Goal: Register for event/course

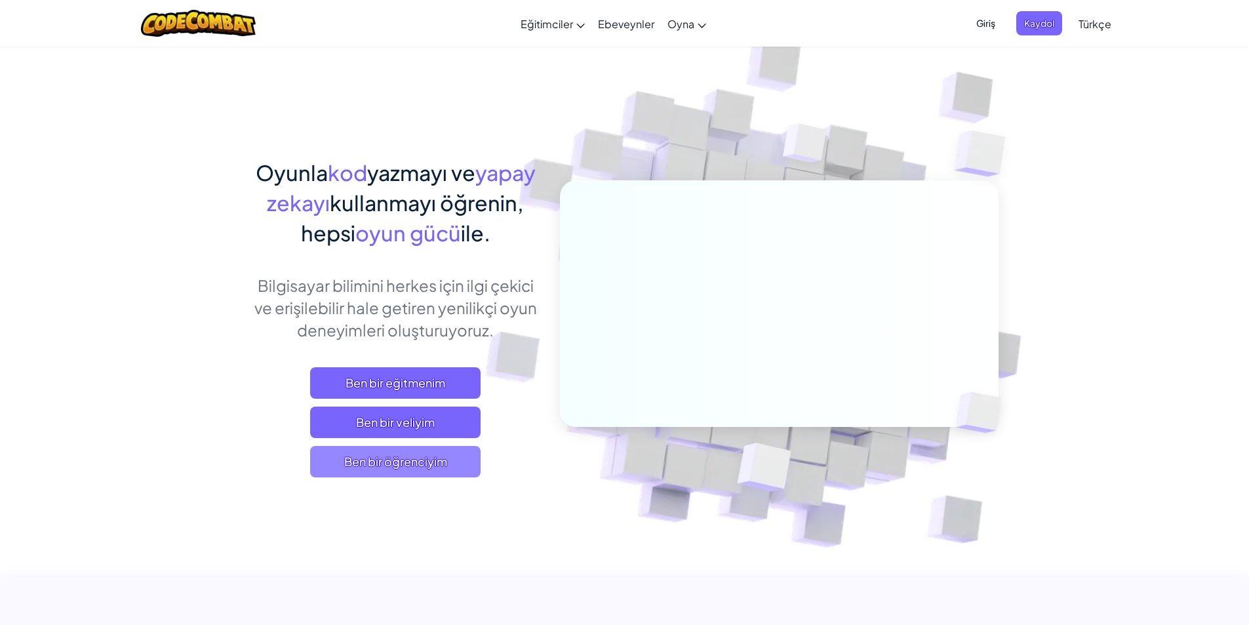
click at [378, 453] on span "Ben bir öğrenciyim" at bounding box center [395, 461] width 171 height 31
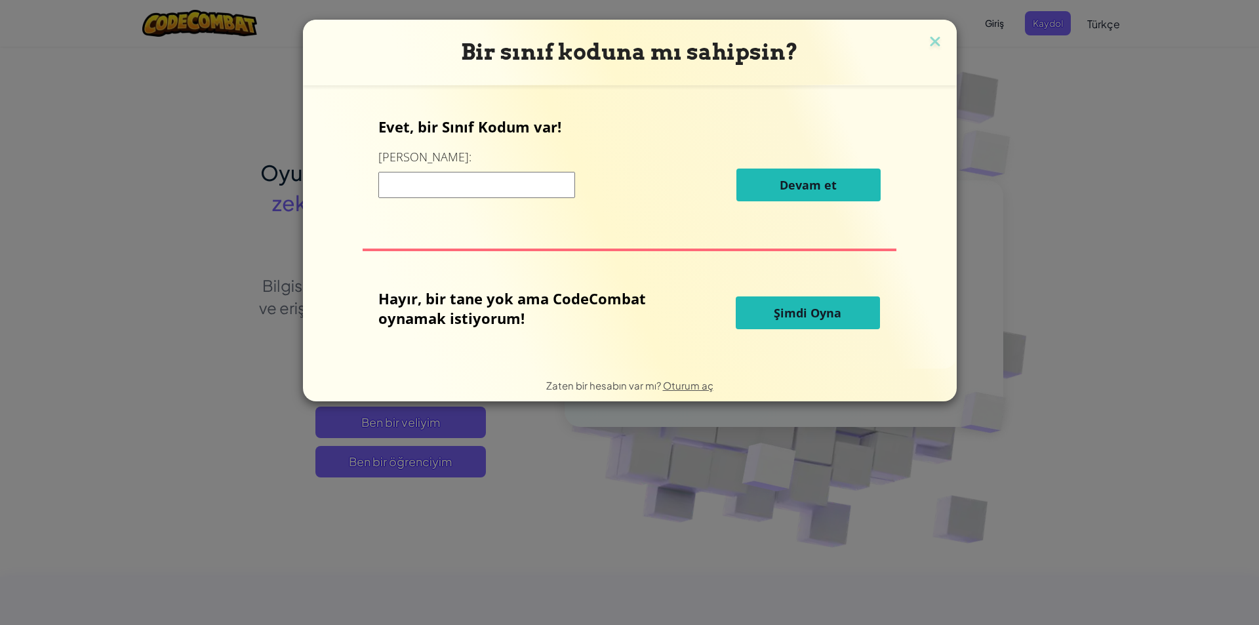
click at [418, 186] on input at bounding box center [476, 185] width 197 height 26
type input "milkjellywest"
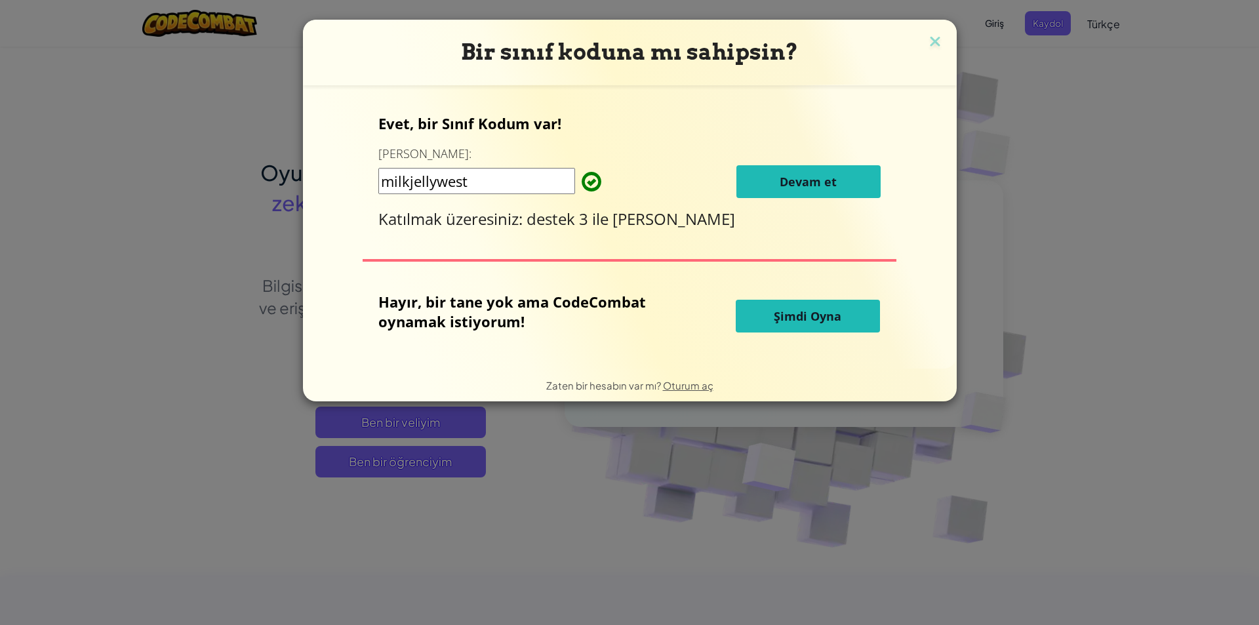
click at [809, 189] on span "Devam et" at bounding box center [808, 182] width 57 height 16
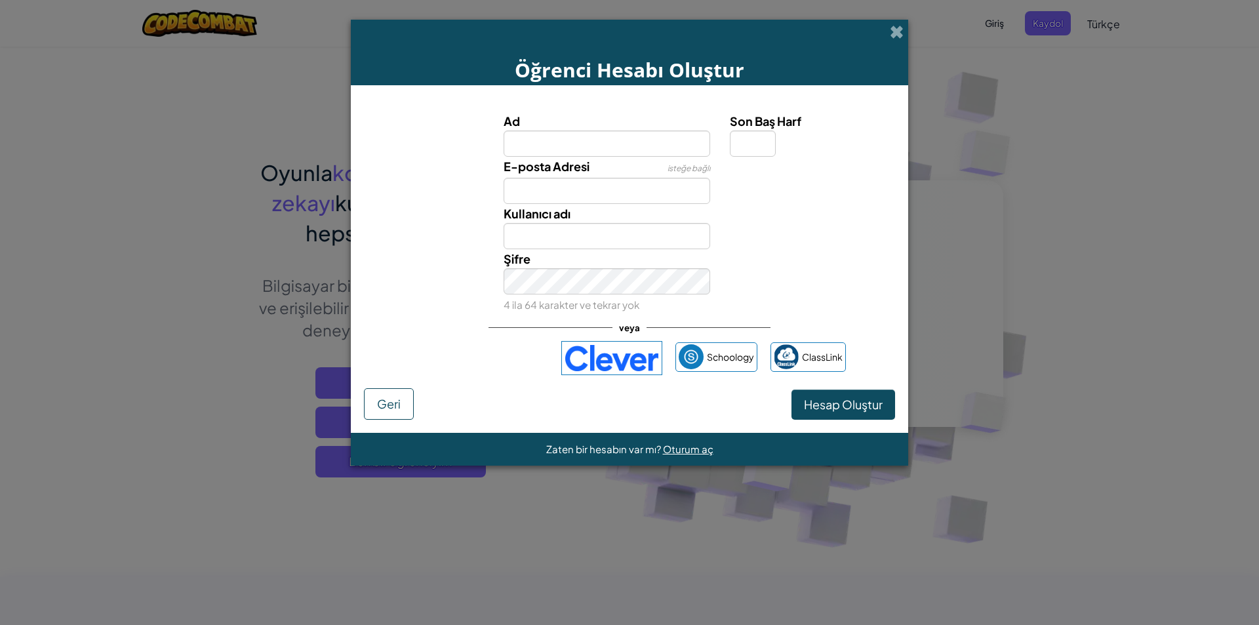
click at [512, 145] on input "Ad" at bounding box center [607, 144] width 207 height 26
type input "ayşe liva gümüşbaş"
type input "Ayşe liva gümüşbaş"
click at [766, 144] on input "Son Baş Harf" at bounding box center [753, 144] width 46 height 26
type input "A"
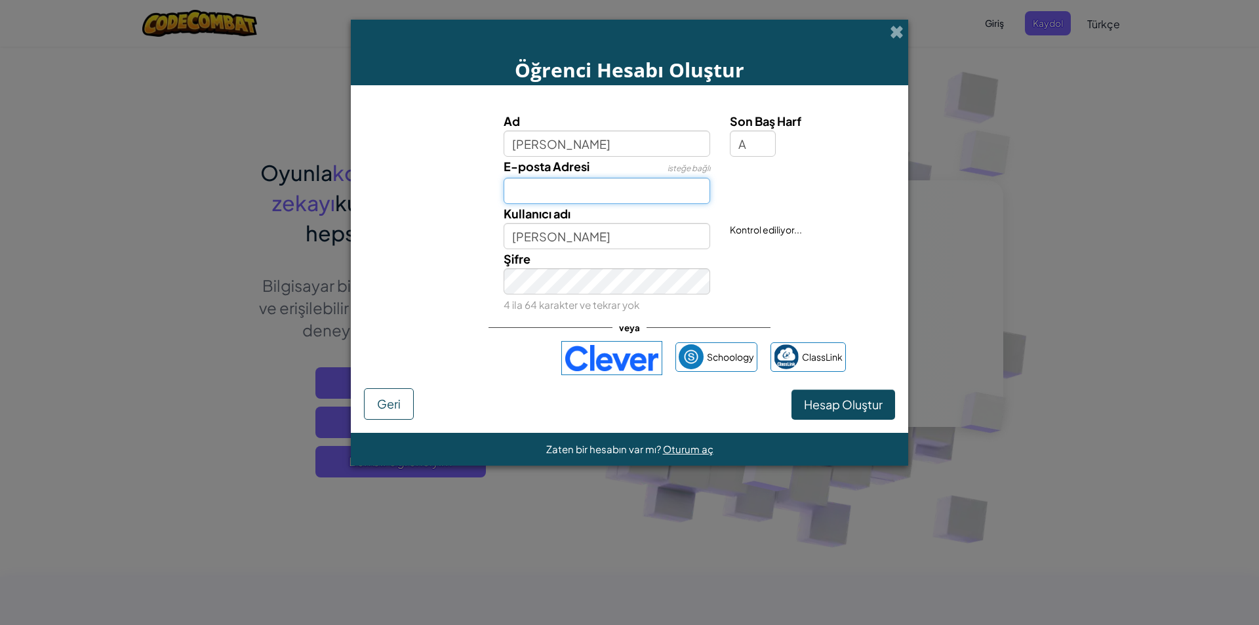
click at [559, 198] on input "E-posta Adresi" at bounding box center [607, 191] width 207 height 26
click at [555, 243] on input "Ayşe liva gümüşbaşA" at bounding box center [607, 236] width 207 height 26
click at [639, 240] on input "Ayşe liva gümüşbaşA" at bounding box center [607, 236] width 207 height 26
type input "AyşeLİva"
click at [820, 415] on button "Hesap Oluştur" at bounding box center [844, 405] width 104 height 30
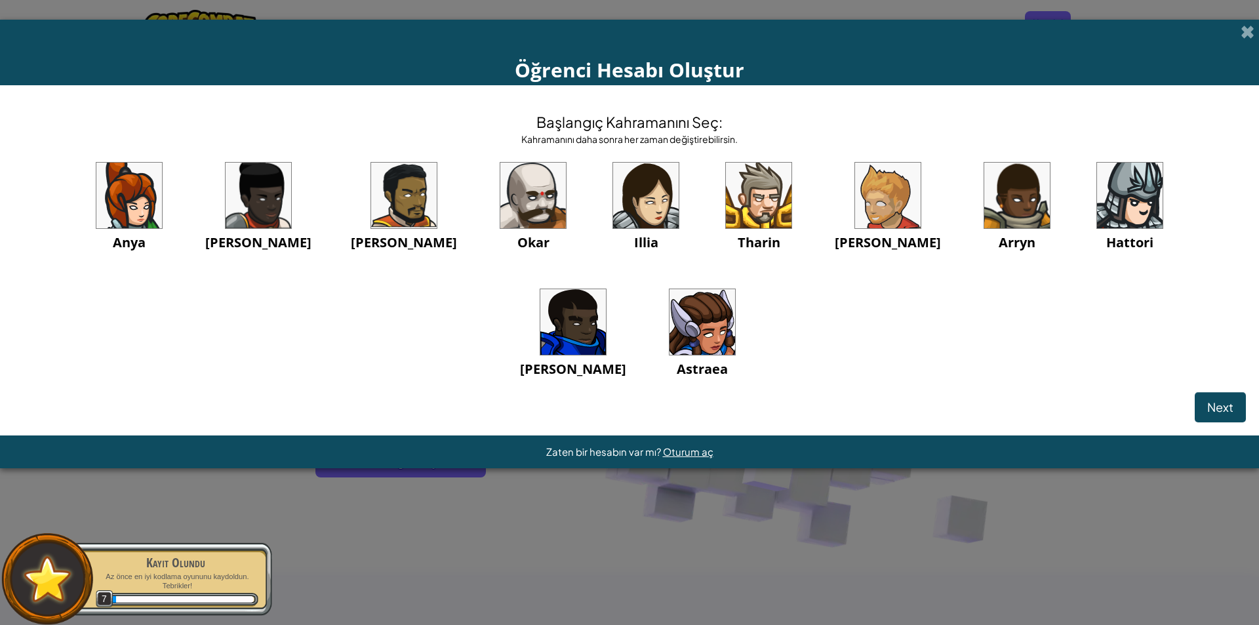
click at [670, 332] on img at bounding box center [703, 322] width 66 height 66
click at [1209, 407] on span "Next" at bounding box center [1220, 406] width 26 height 15
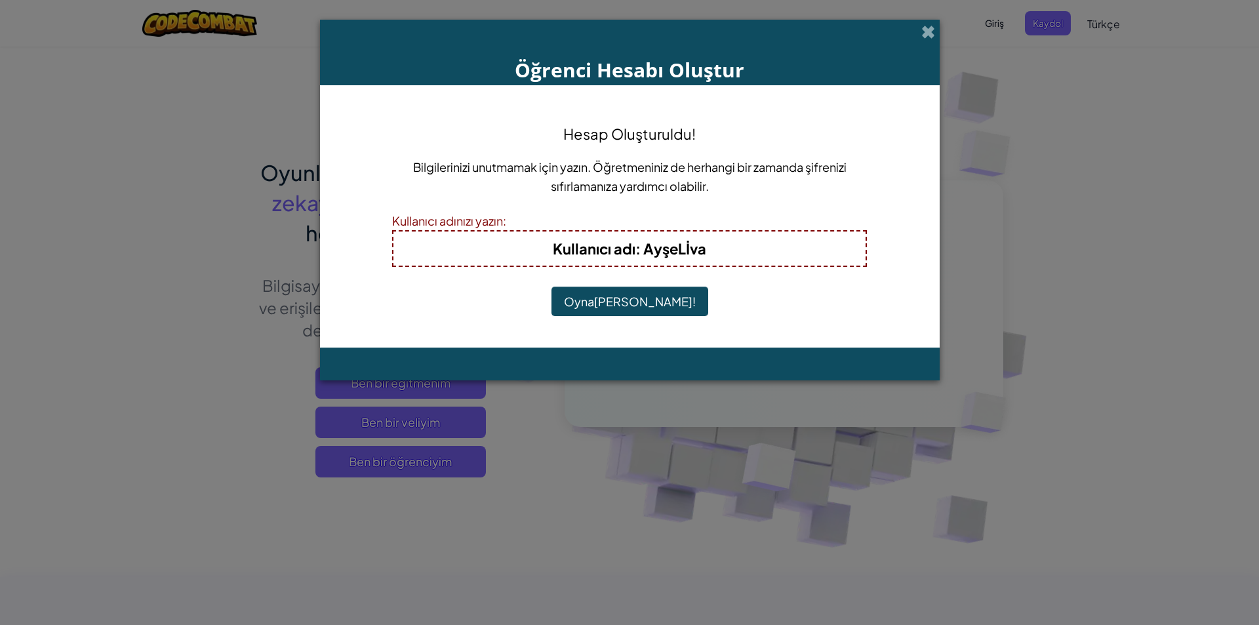
click at [618, 294] on button "Oynamaya Başla!" at bounding box center [630, 302] width 157 height 30
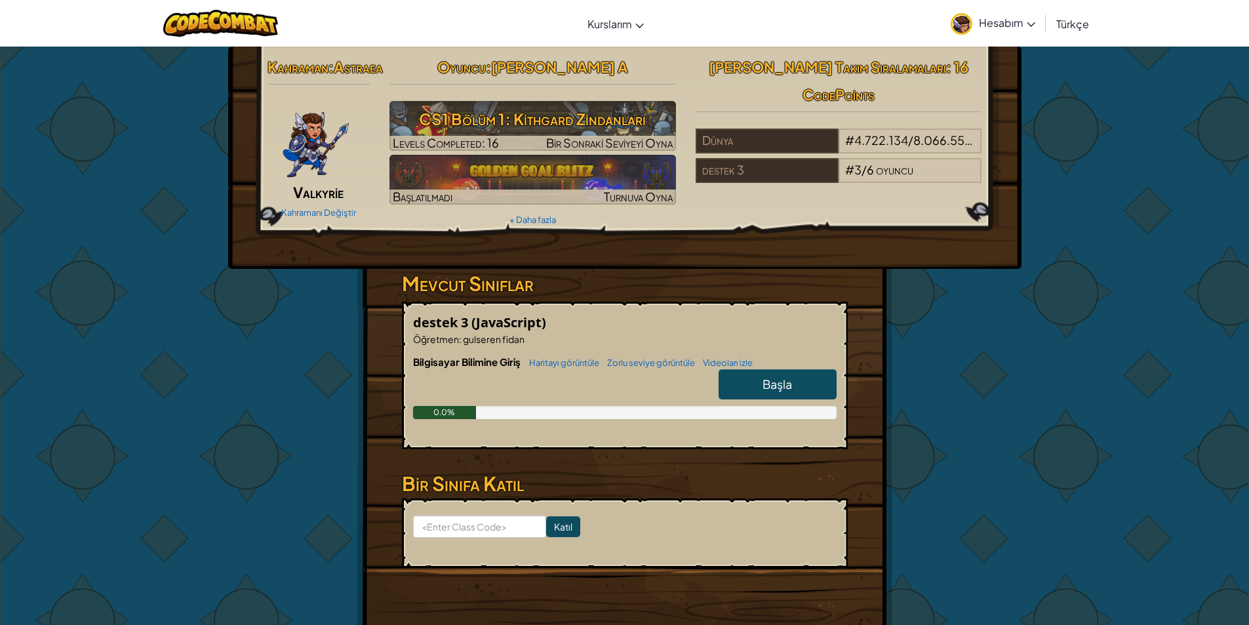
click at [784, 399] on link "Başla" at bounding box center [778, 384] width 118 height 30
select select "tr"
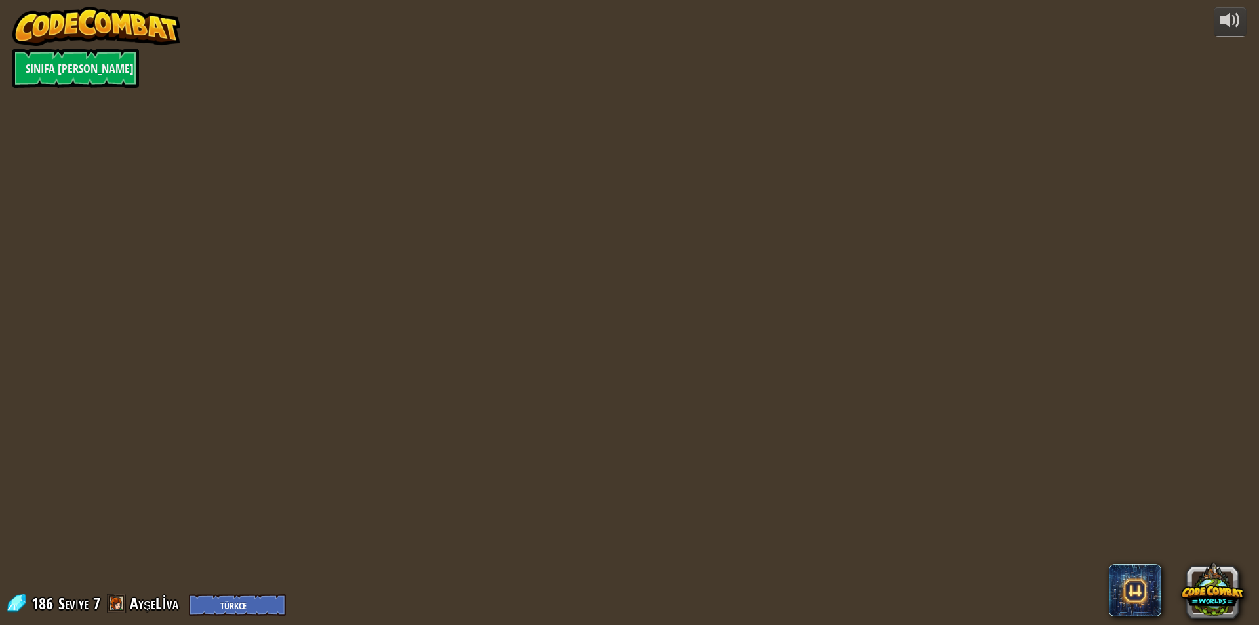
select select "tr"
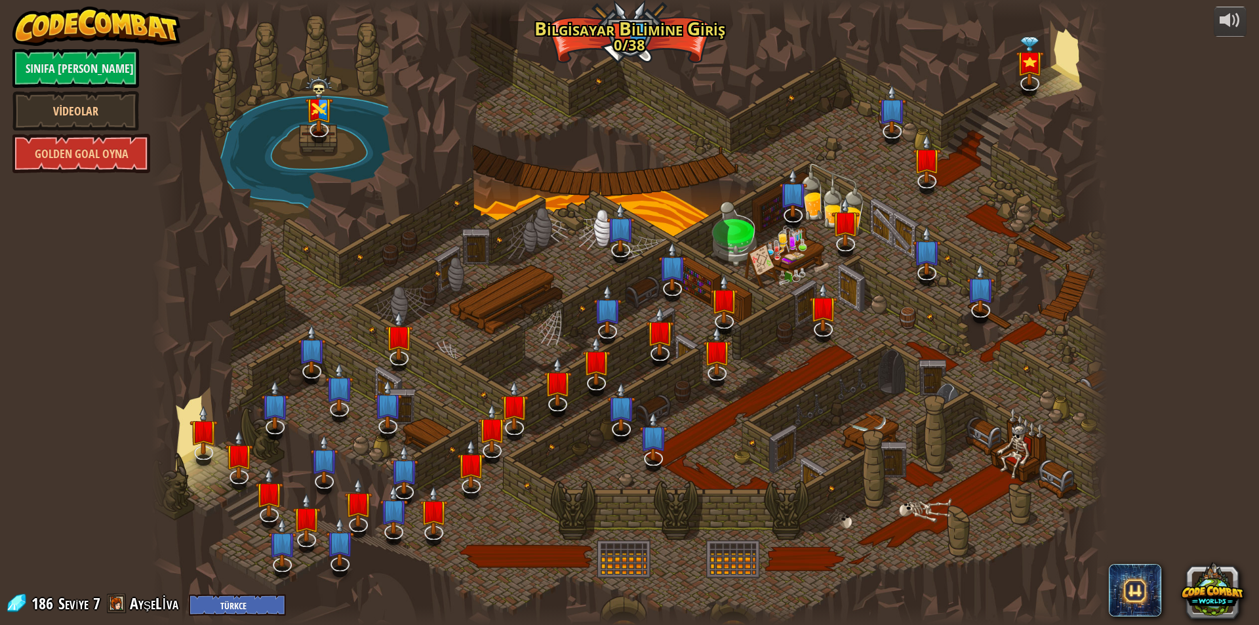
select select "tr"
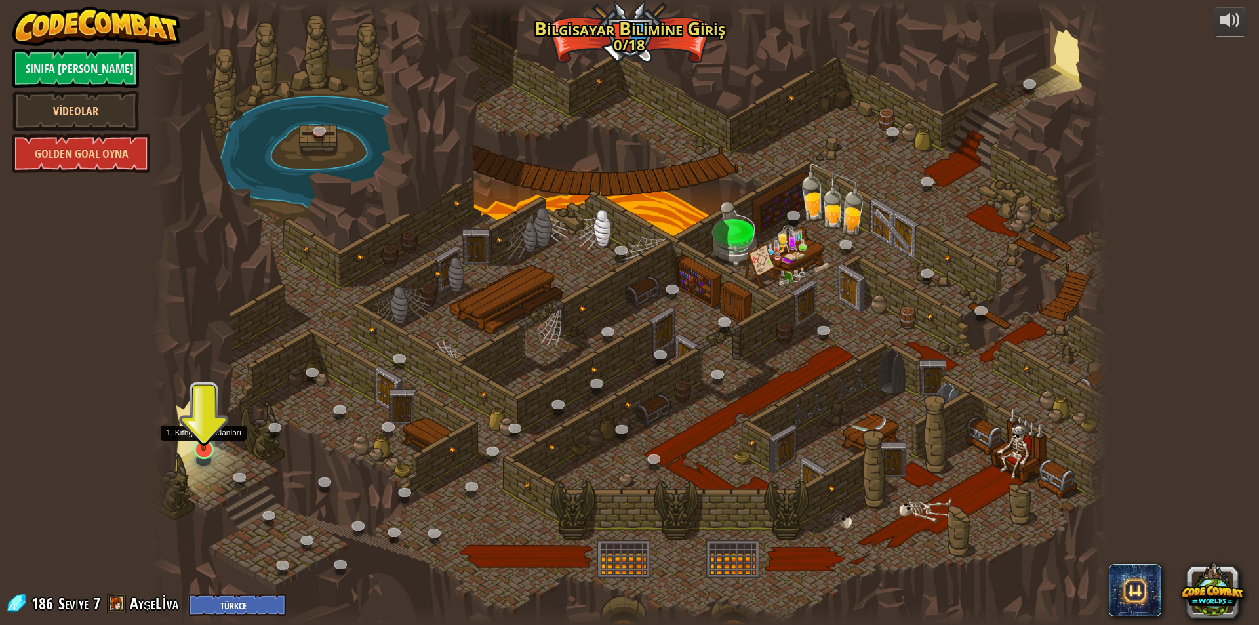
click at [204, 437] on img at bounding box center [204, 421] width 26 height 59
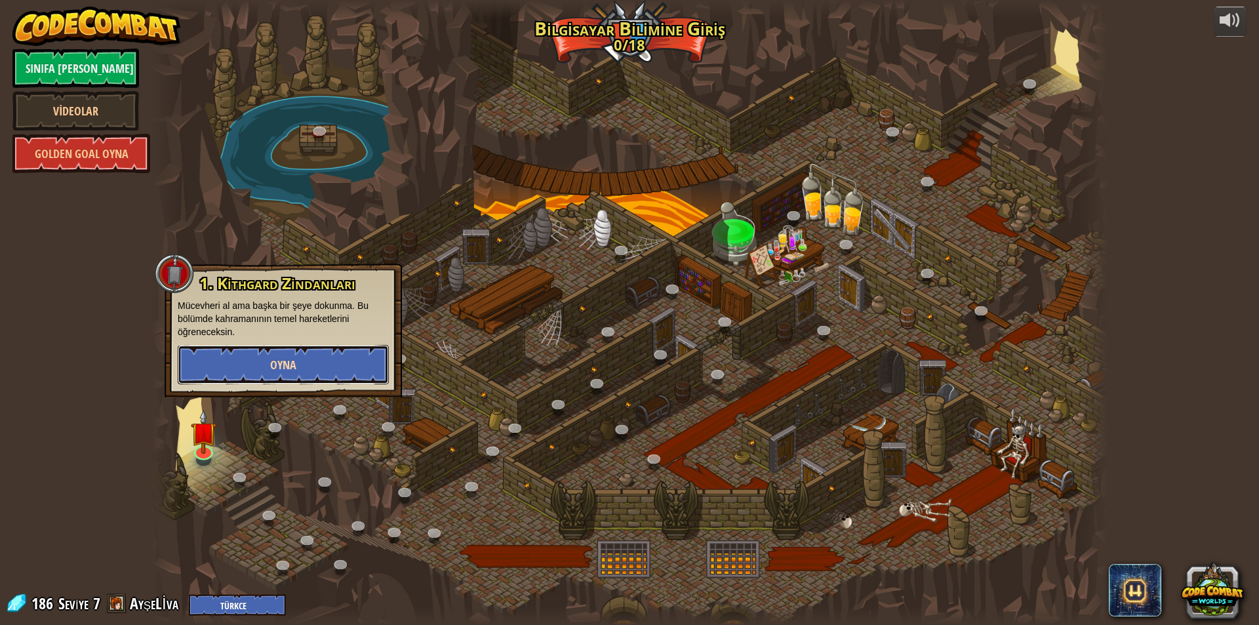
click at [230, 348] on button "Oyna" at bounding box center [283, 364] width 211 height 39
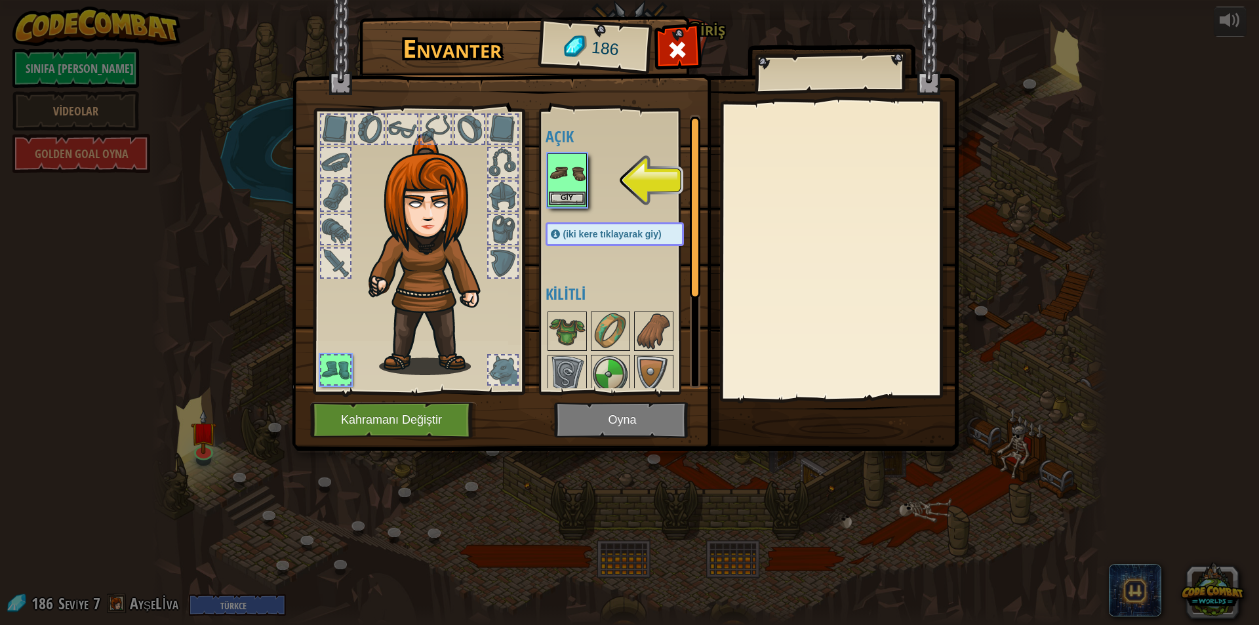
click at [574, 172] on img at bounding box center [567, 173] width 37 height 37
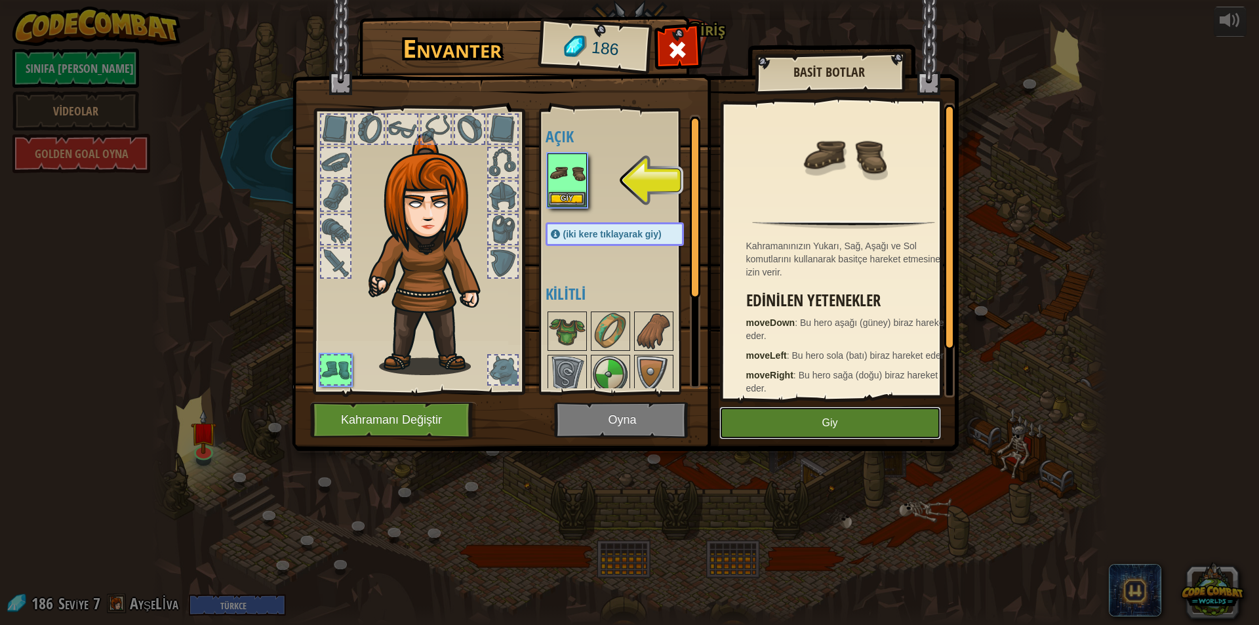
click at [861, 424] on button "Giy" at bounding box center [830, 423] width 222 height 33
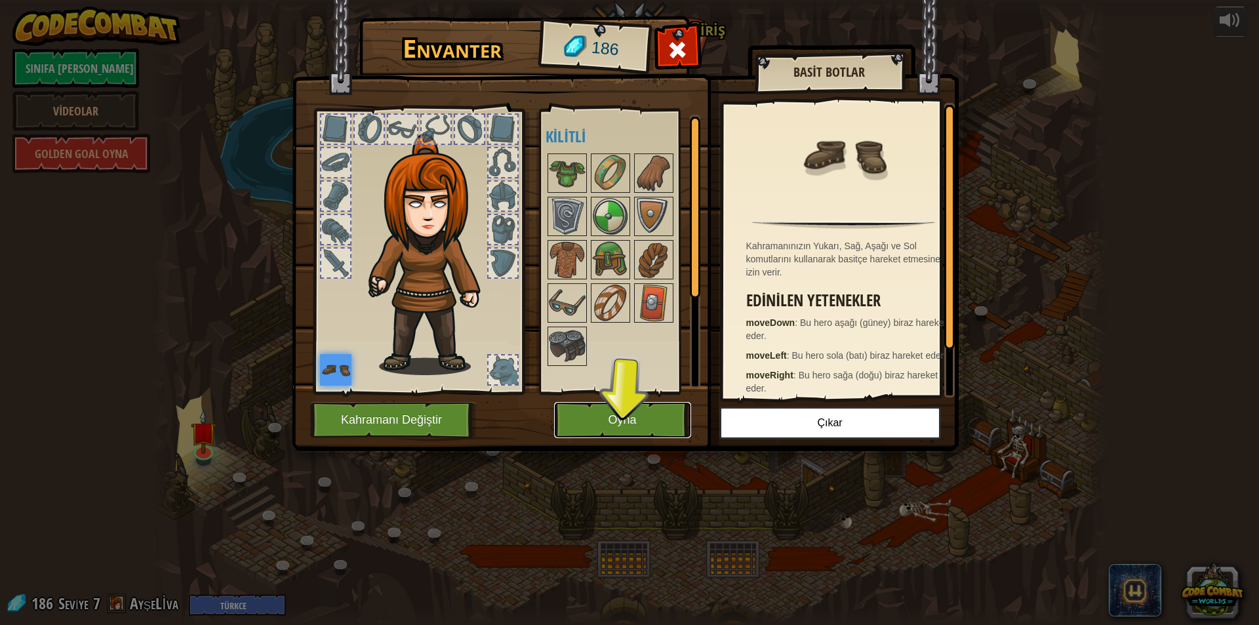
click at [632, 413] on button "Oyna" at bounding box center [622, 420] width 137 height 36
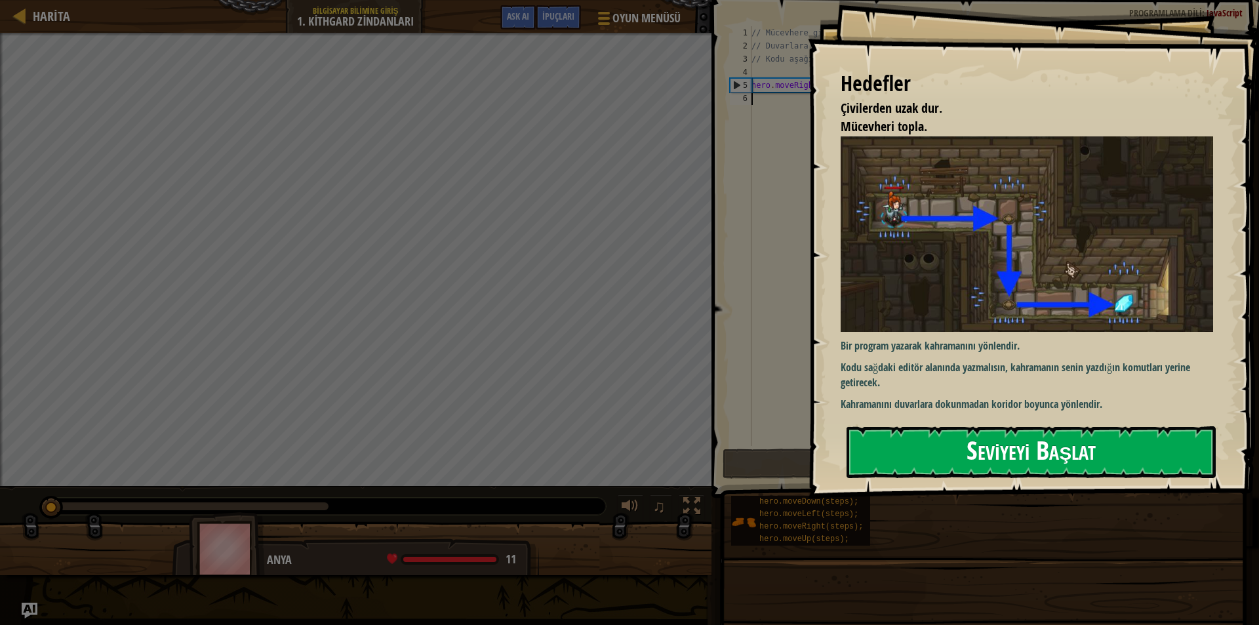
click at [1034, 453] on button "Seviyeyi Başlat" at bounding box center [1031, 452] width 369 height 52
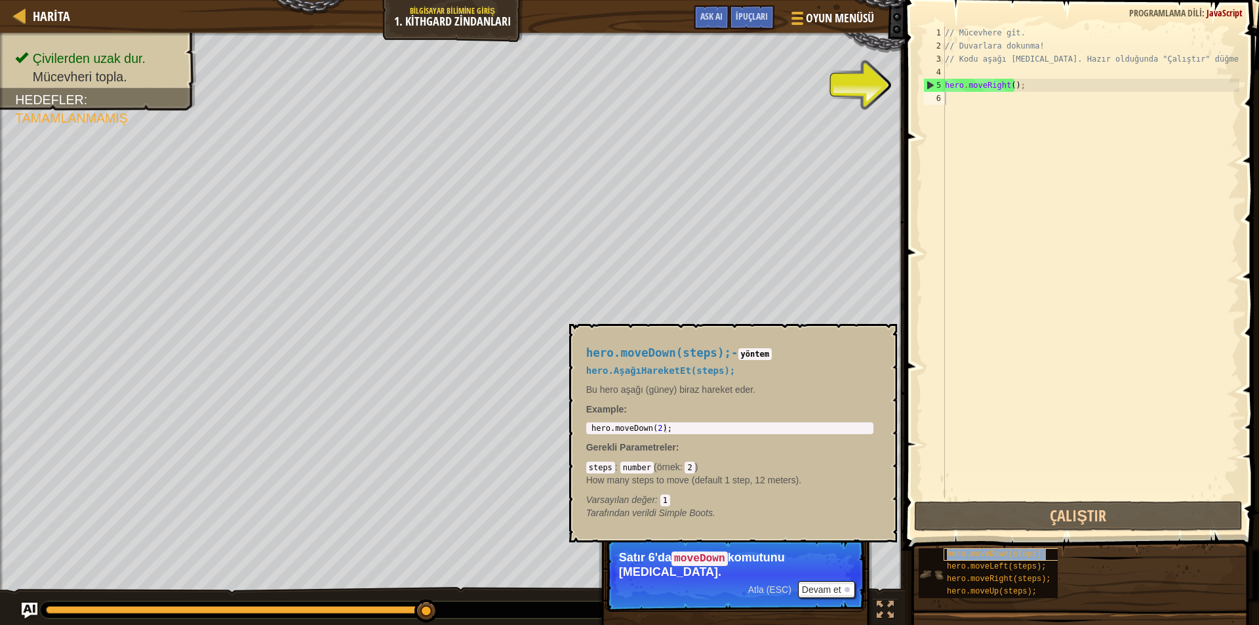
click at [999, 555] on span "hero.moveDown(steps);" at bounding box center [996, 554] width 99 height 9
type textarea "h"
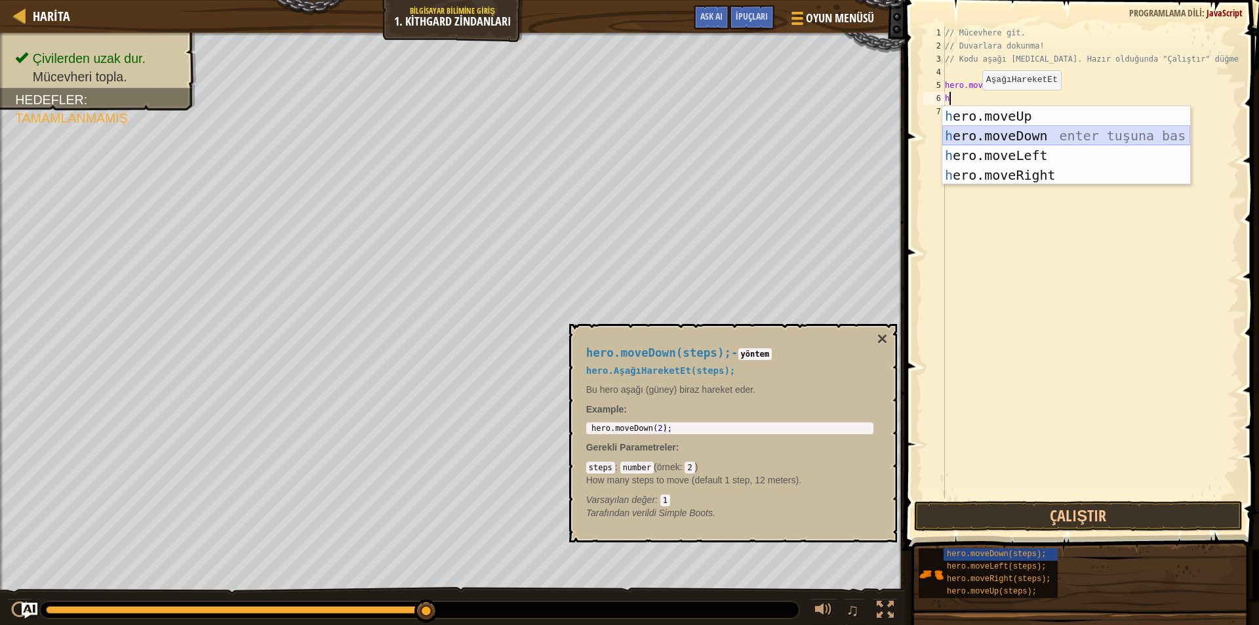
click at [978, 133] on div "h ero.moveUp enter tuşuna bas h ero.moveDown enter tuşuna bas h ero.moveLeft en…" at bounding box center [1066, 165] width 248 height 118
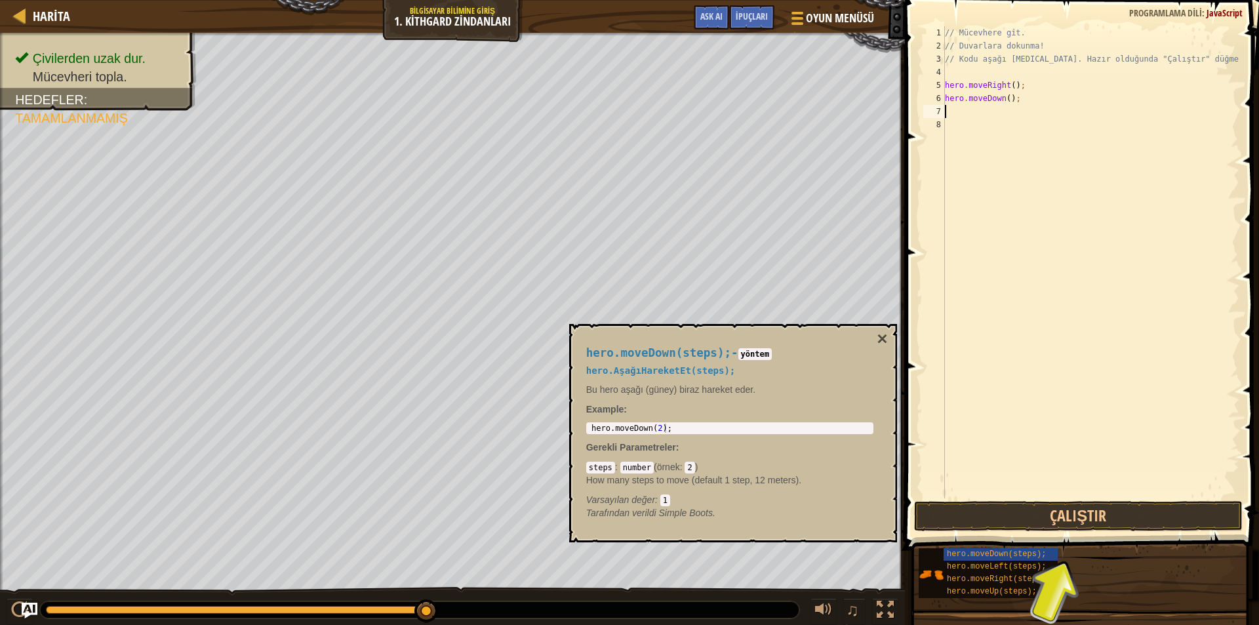
type textarea "h"
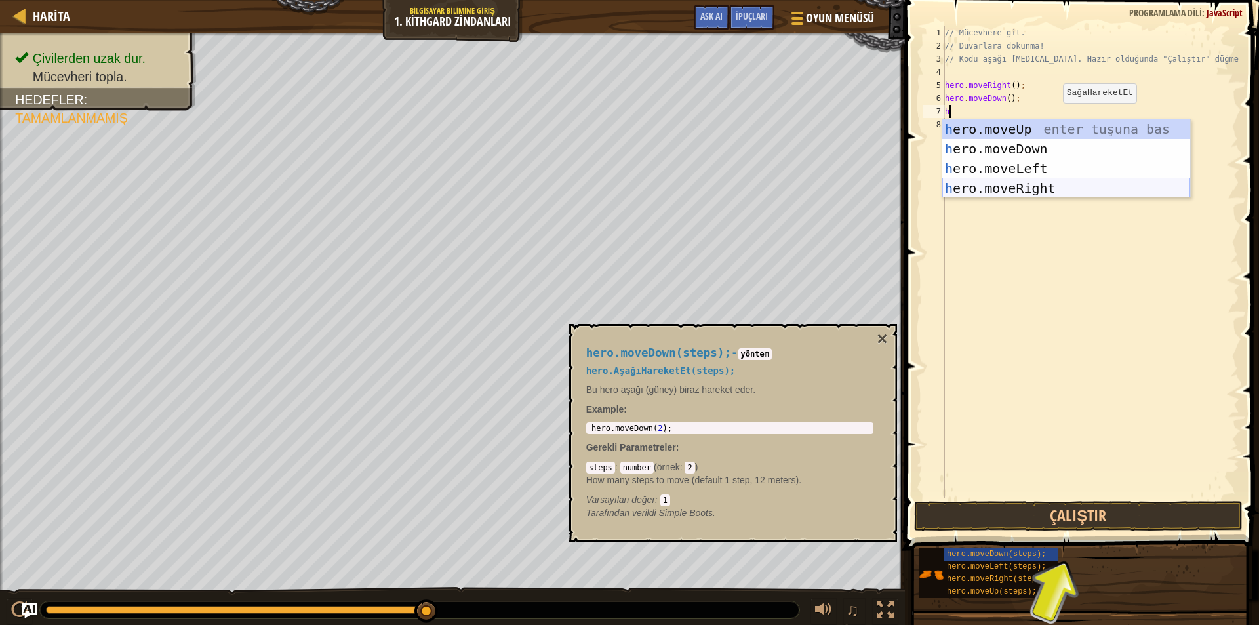
click at [1022, 190] on div "h ero.moveUp enter tuşuna bas h ero.moveDown enter tuşuna bas h ero.moveLeft en…" at bounding box center [1066, 178] width 248 height 118
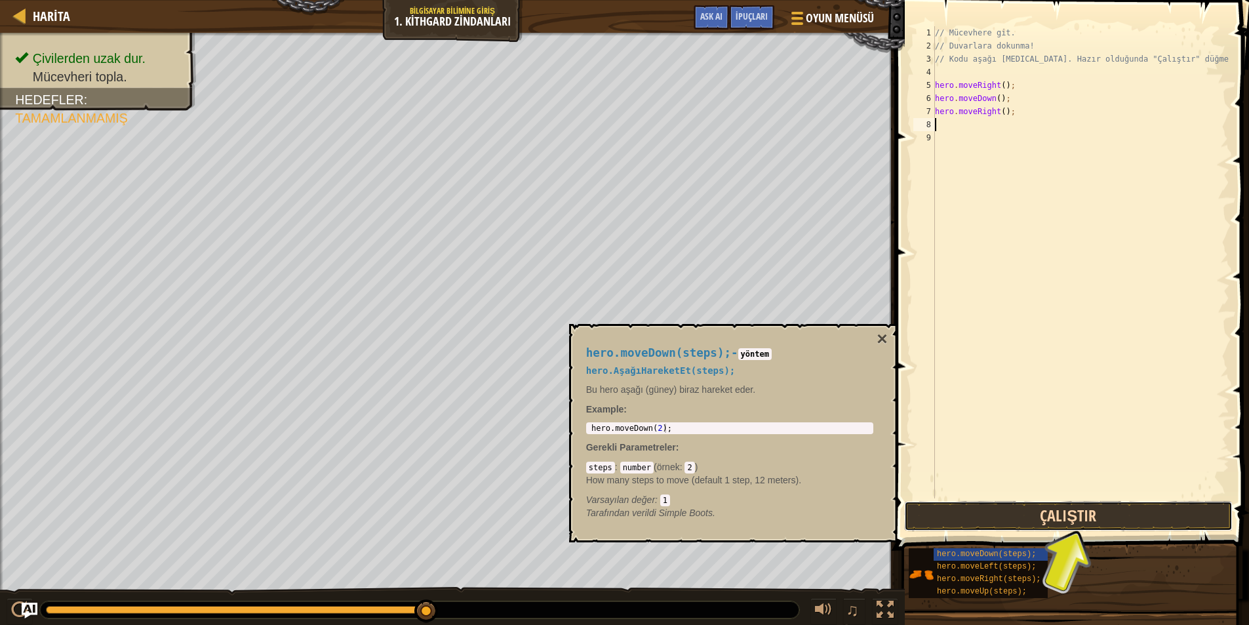
click at [1044, 524] on button "Çalıştır" at bounding box center [1068, 516] width 329 height 30
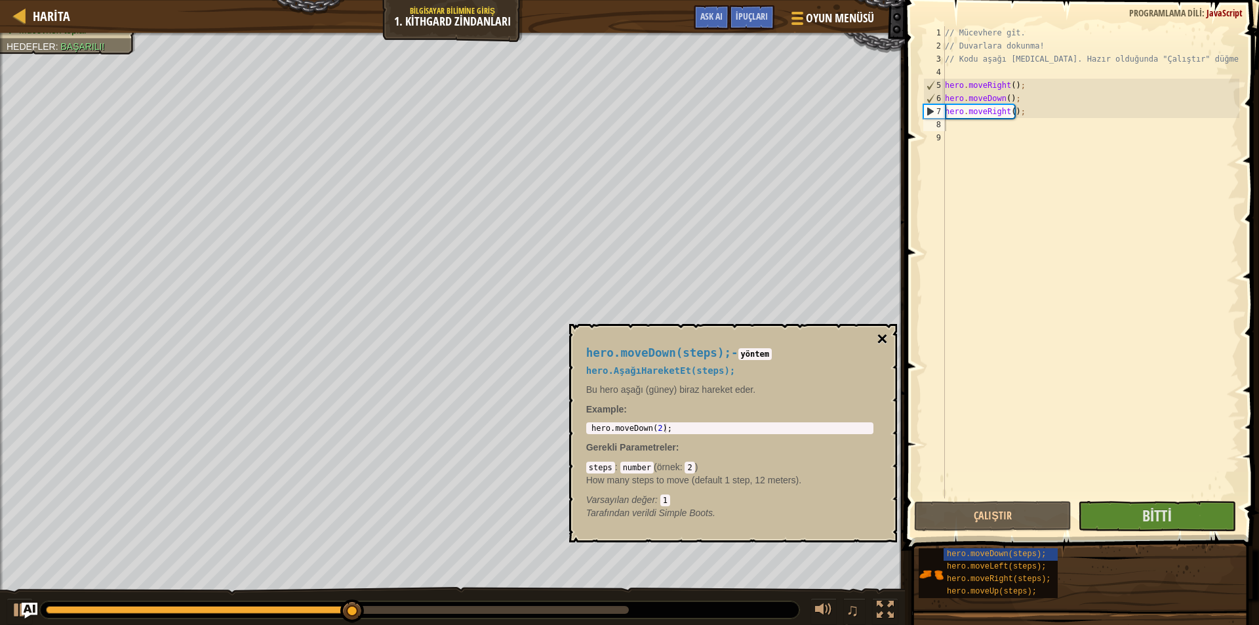
click at [887, 337] on button "×" at bounding box center [882, 339] width 10 height 18
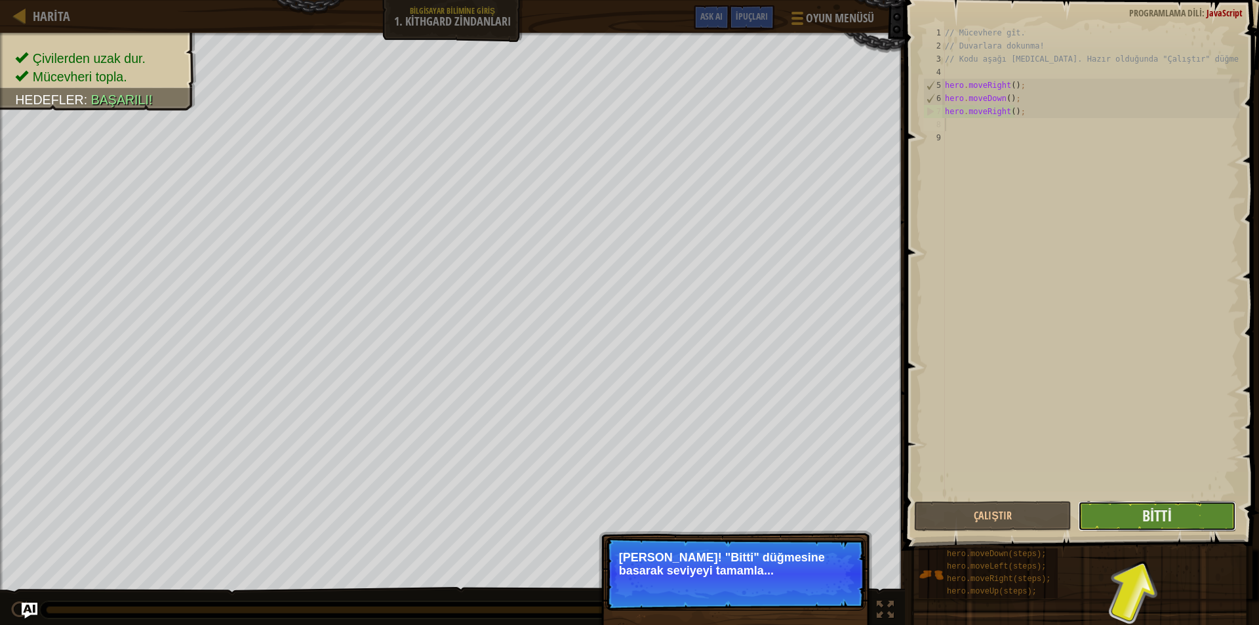
click at [1123, 529] on button "Bitti" at bounding box center [1156, 516] width 157 height 30
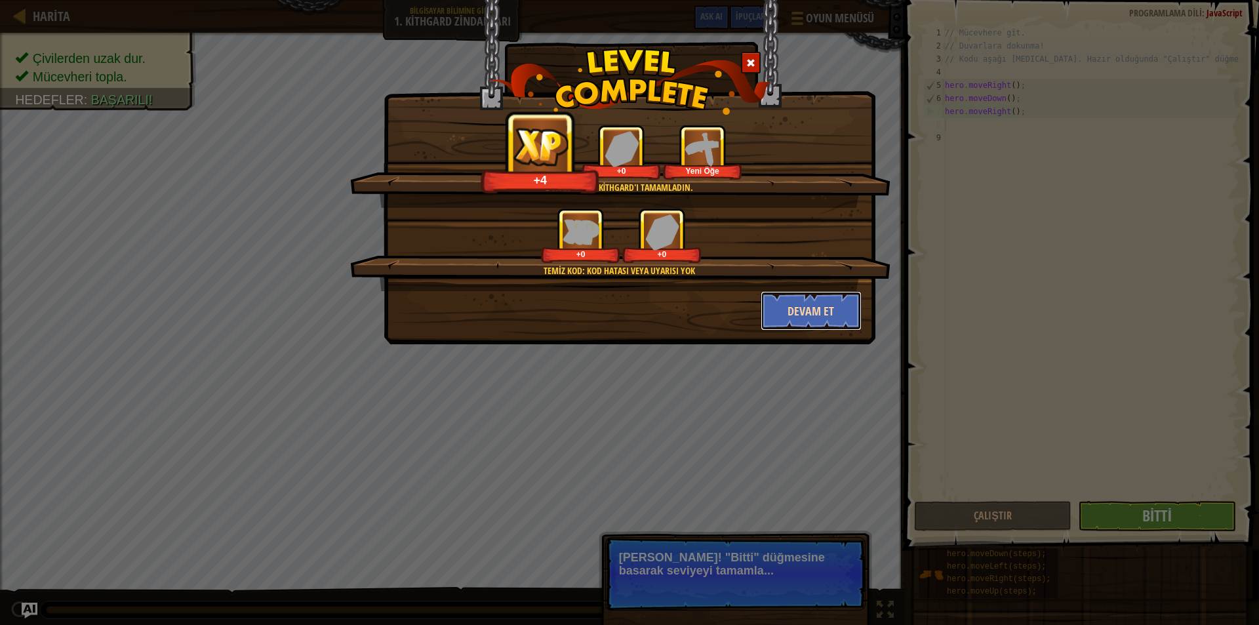
click at [821, 308] on button "Devam et" at bounding box center [812, 310] width 102 height 39
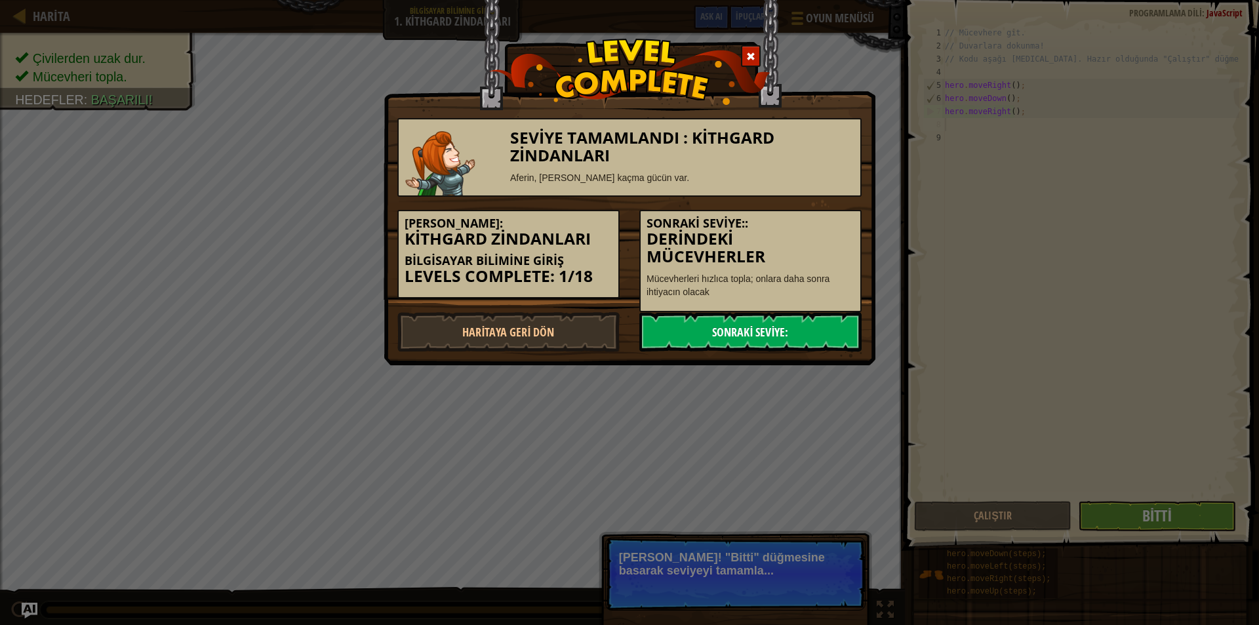
click at [759, 341] on link "Sonraki Seviye:" at bounding box center [750, 331] width 222 height 39
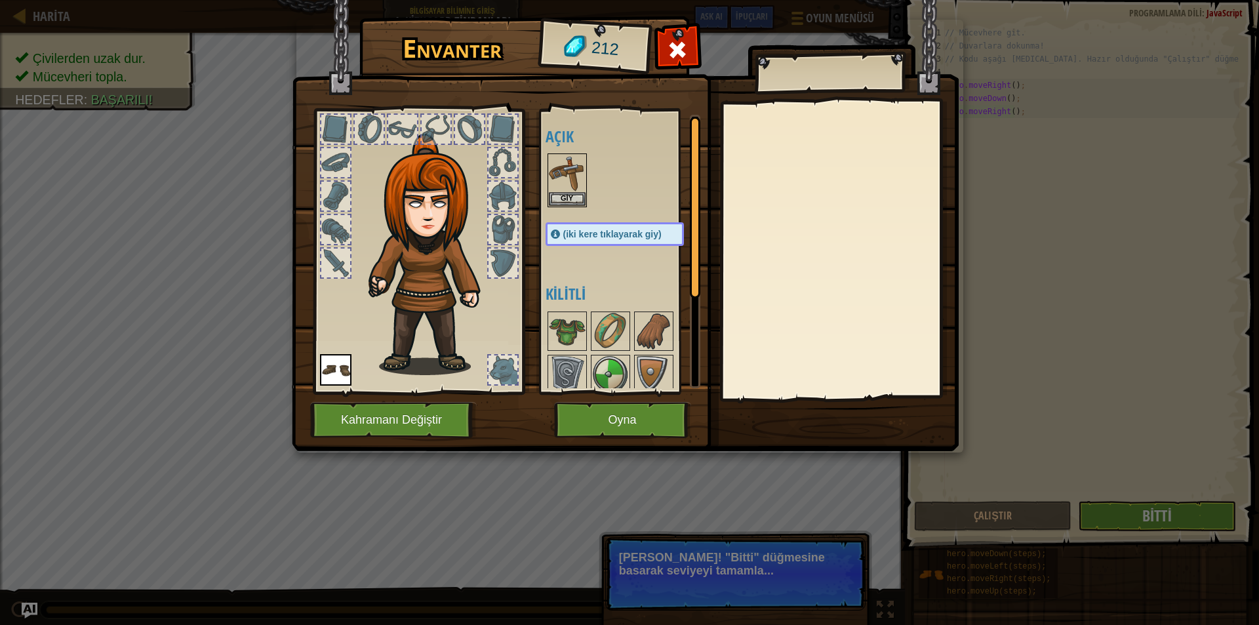
click at [624, 236] on span "(iki kere tıklayarak giy)" at bounding box center [612, 234] width 98 height 10
click at [561, 176] on img at bounding box center [567, 173] width 37 height 37
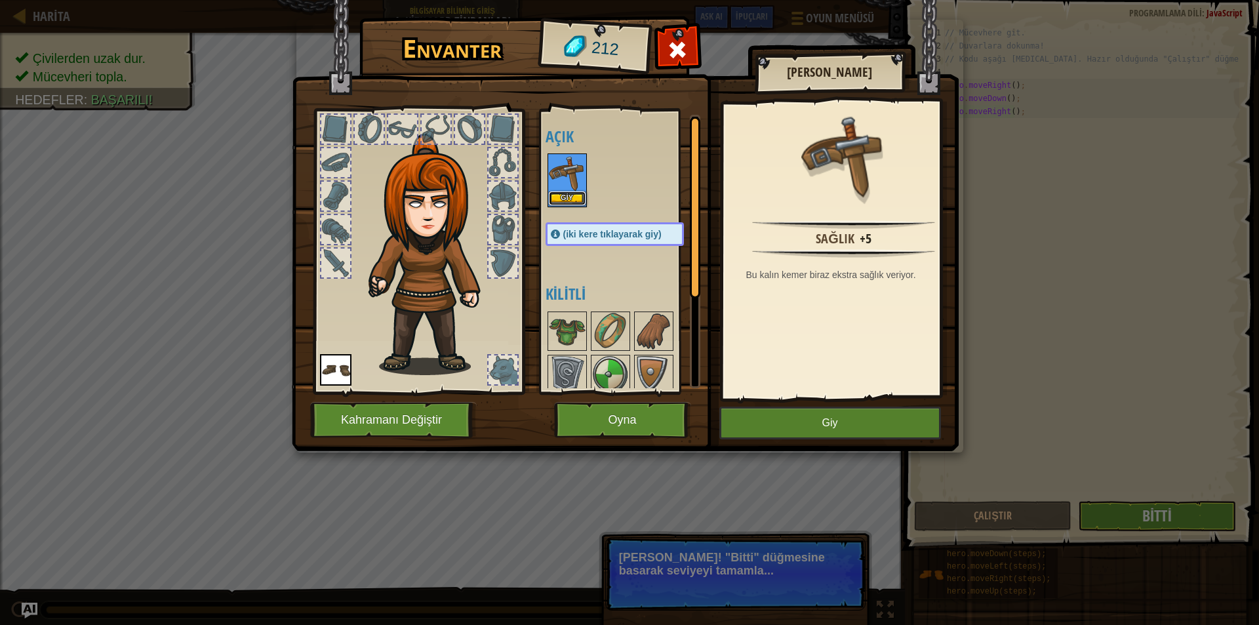
click at [560, 198] on button "Giy" at bounding box center [567, 198] width 37 height 14
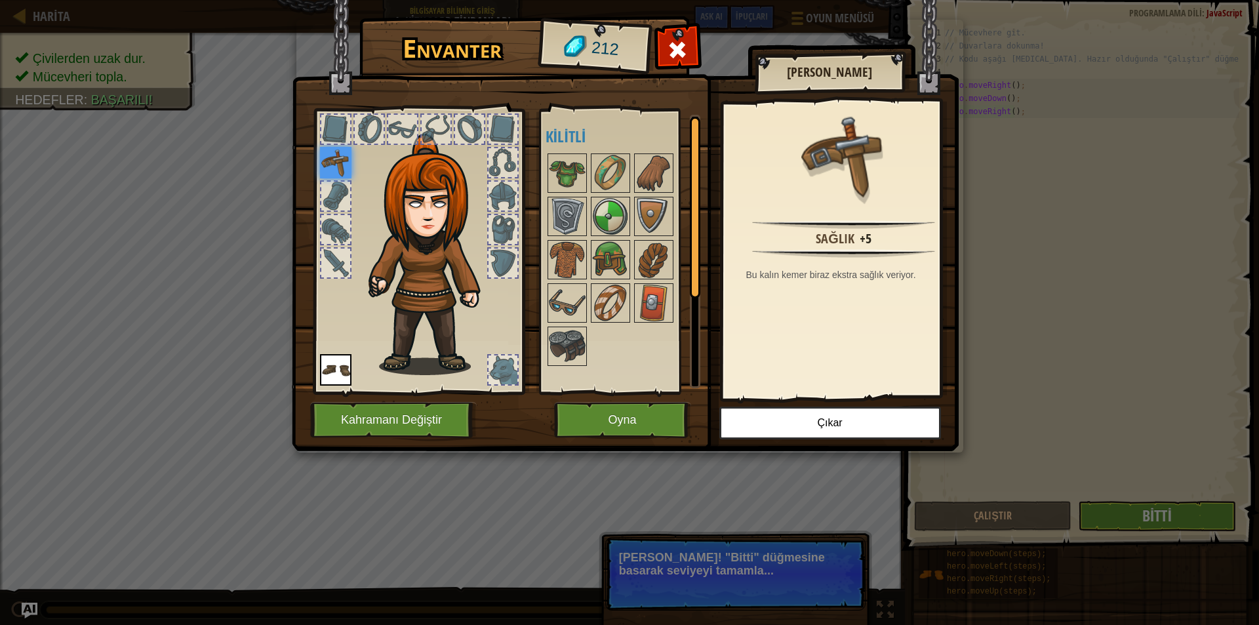
click at [342, 161] on img at bounding box center [335, 162] width 31 height 31
click at [801, 430] on button "Çıkar" at bounding box center [830, 423] width 222 height 33
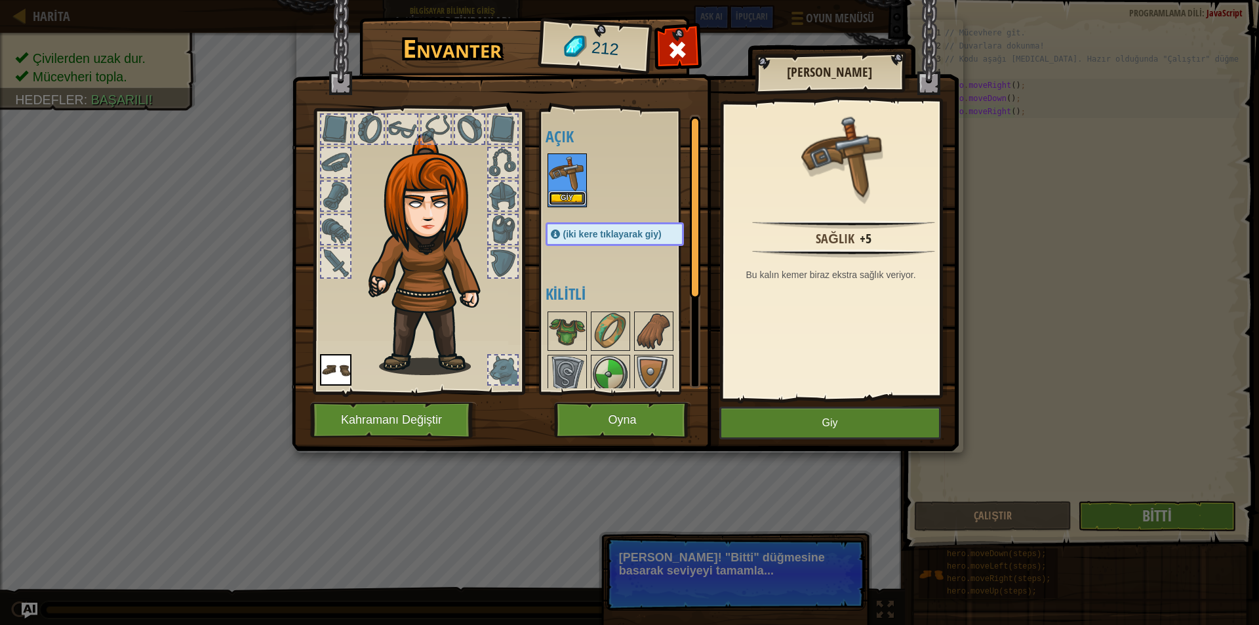
click at [570, 196] on button "Giy" at bounding box center [567, 198] width 37 height 14
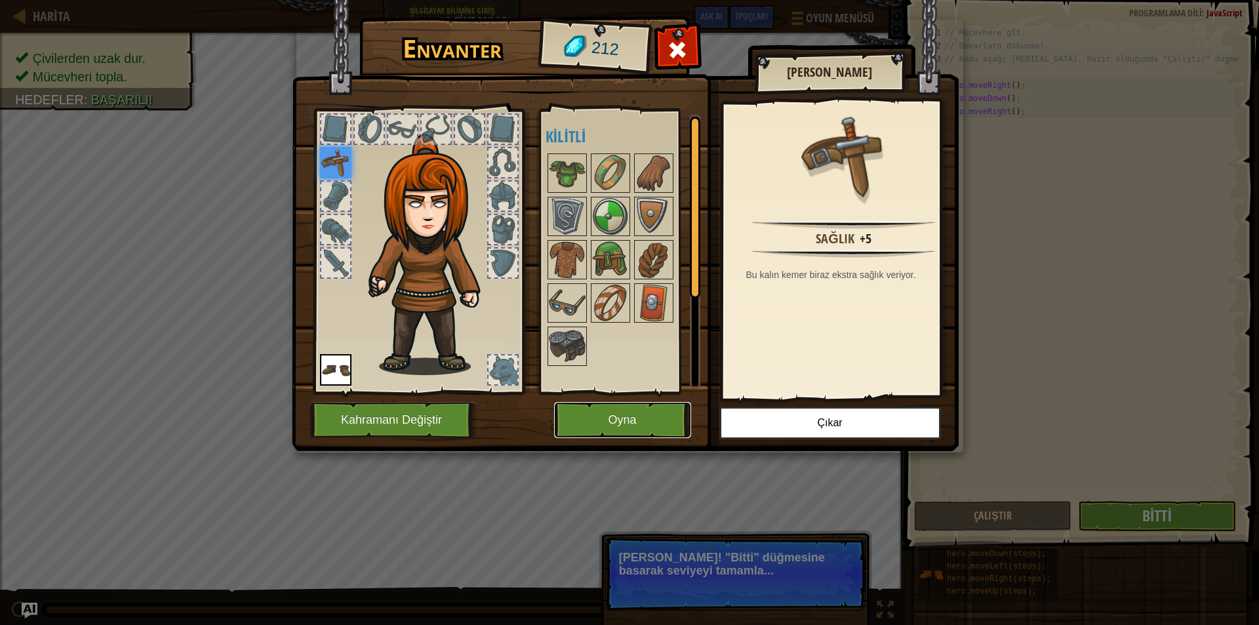
click at [618, 420] on button "Oyna" at bounding box center [622, 420] width 137 height 36
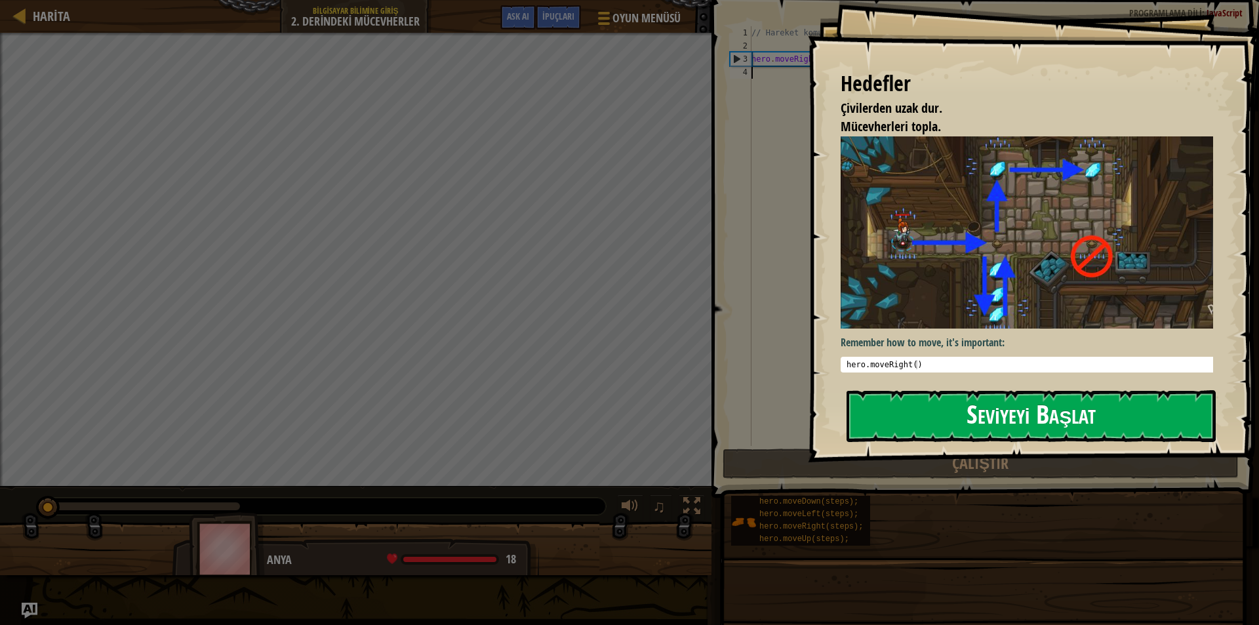
click at [1140, 422] on button "Seviyeyi Başlat" at bounding box center [1031, 416] width 369 height 52
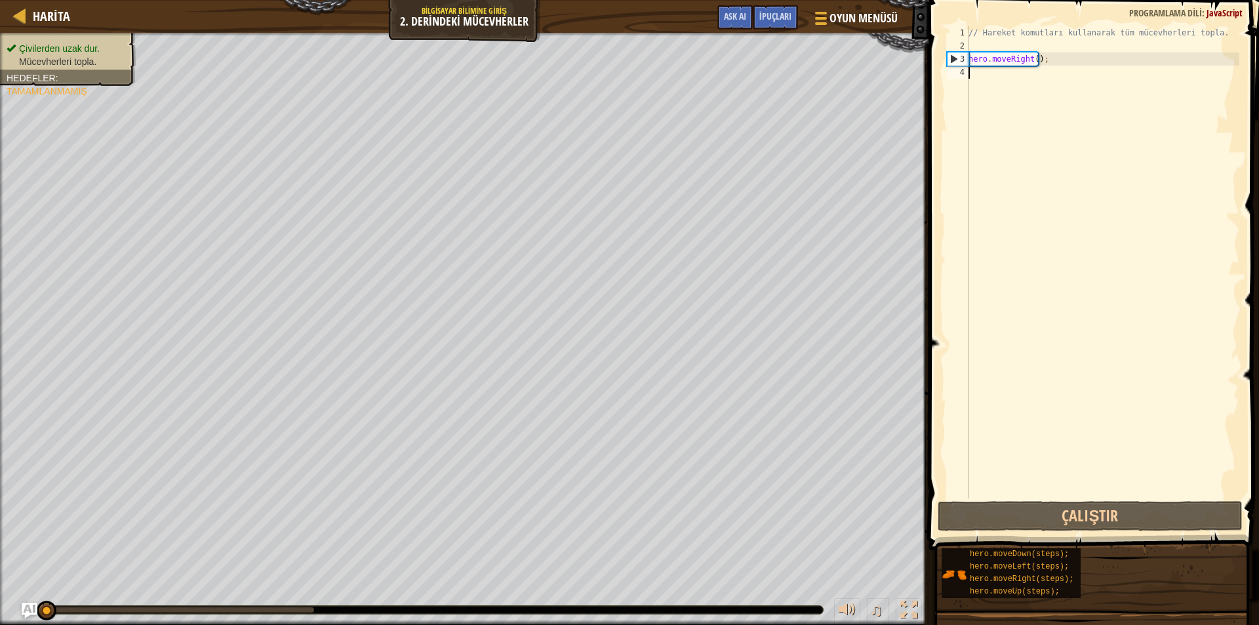
click at [967, 77] on div "4" at bounding box center [958, 72] width 22 height 13
